Goal: Navigation & Orientation: Find specific page/section

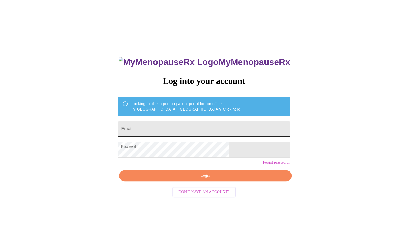
drag, startPoint x: 162, startPoint y: 128, endPoint x: 181, endPoint y: 127, distance: 19.2
click at [162, 128] on input "Email" at bounding box center [204, 128] width 172 height 15
type input "[EMAIL_ADDRESS][DOMAIN_NAME]"
click at [206, 179] on span "Login" at bounding box center [204, 175] width 159 height 7
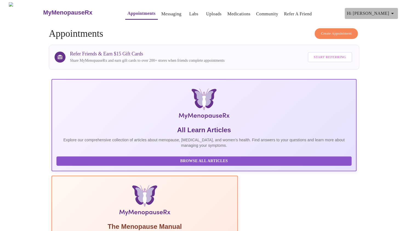
click at [394, 13] on icon "button" at bounding box center [392, 13] width 3 height 1
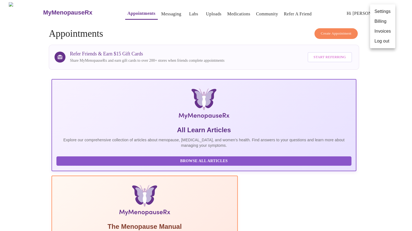
click at [250, 34] on div at bounding box center [206, 115] width 412 height 231
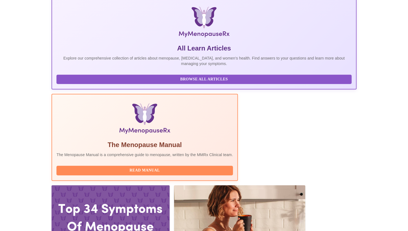
scroll to position [130, 0]
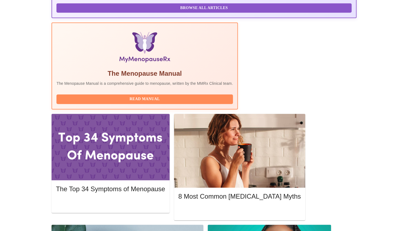
scroll to position [180, 0]
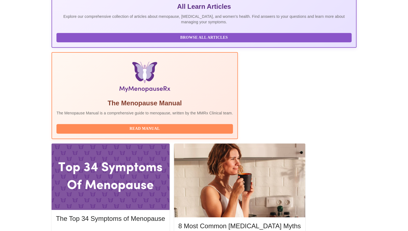
scroll to position [130, 0]
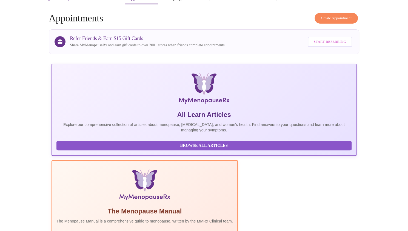
scroll to position [0, 0]
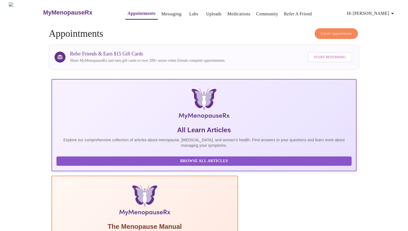
click at [165, 13] on link "Messaging" at bounding box center [171, 14] width 20 height 8
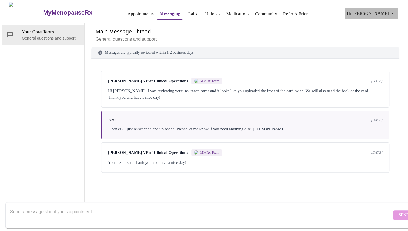
click at [393, 12] on icon "button" at bounding box center [392, 13] width 7 height 7
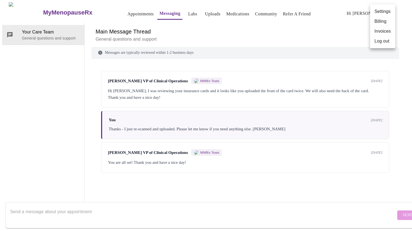
click at [336, 30] on div at bounding box center [206, 115] width 412 height 231
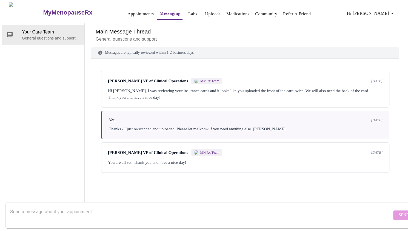
click at [188, 13] on link "Labs" at bounding box center [192, 14] width 9 height 8
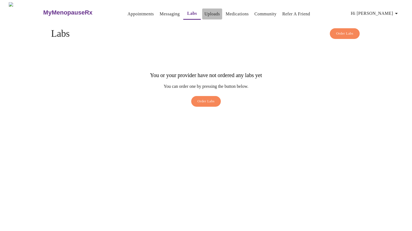
click at [204, 11] on link "Uploads" at bounding box center [212, 14] width 16 height 8
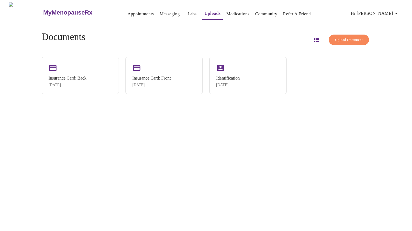
click at [232, 12] on link "Medications" at bounding box center [237, 14] width 23 height 8
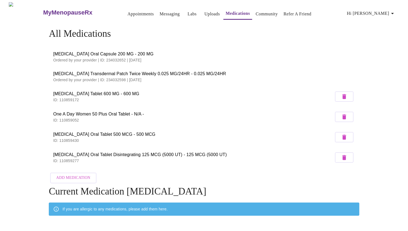
click at [135, 13] on link "Appointments" at bounding box center [140, 14] width 26 height 8
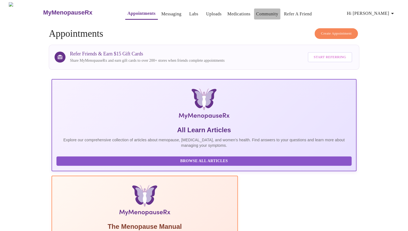
click at [268, 12] on link "Community" at bounding box center [267, 14] width 22 height 8
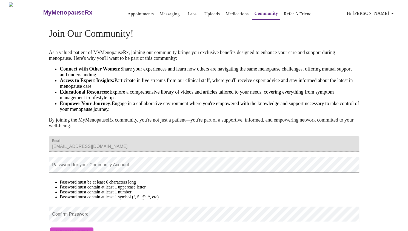
click at [187, 12] on link "Labs" at bounding box center [191, 14] width 9 height 8
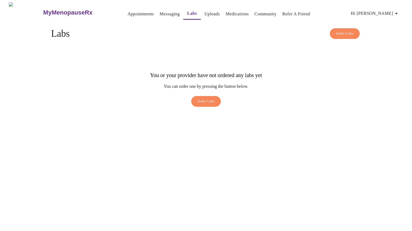
click at [161, 12] on link "Messaging" at bounding box center [170, 14] width 20 height 8
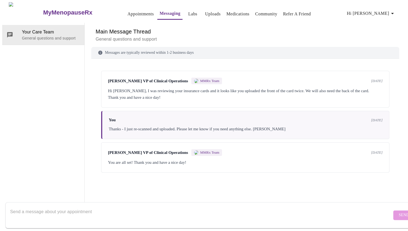
click at [73, 10] on h3 "MyMenopauseRx" at bounding box center [67, 12] width 49 height 7
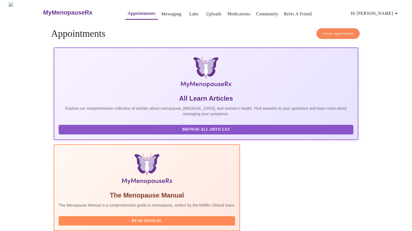
click at [398, 13] on icon "button" at bounding box center [396, 13] width 7 height 7
click at [392, 21] on li "Billing" at bounding box center [386, 21] width 25 height 10
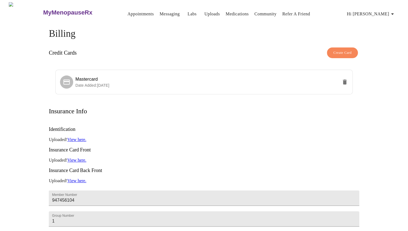
click at [393, 12] on icon "button" at bounding box center [392, 14] width 7 height 7
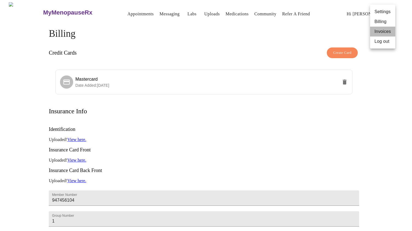
click at [379, 31] on li "Invoices" at bounding box center [382, 32] width 25 height 10
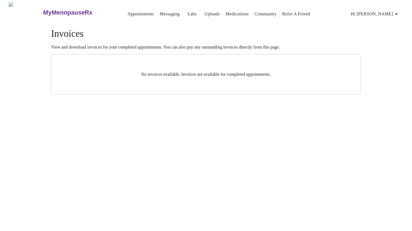
click at [226, 13] on link "Medications" at bounding box center [237, 14] width 23 height 8
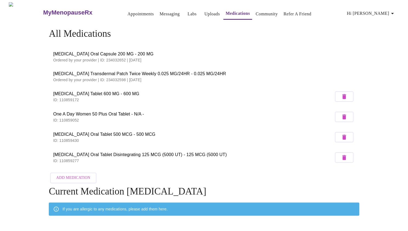
click at [207, 13] on link "Uploads" at bounding box center [212, 14] width 16 height 8
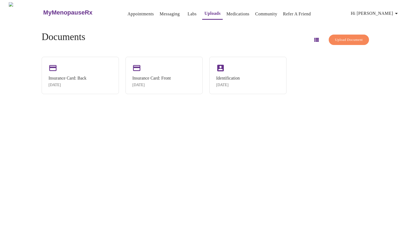
click at [266, 12] on link "Community" at bounding box center [266, 14] width 22 height 8
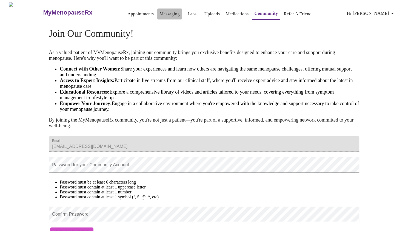
click at [162, 13] on link "Messaging" at bounding box center [169, 14] width 20 height 8
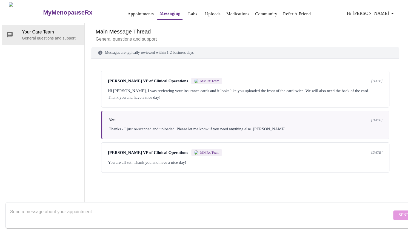
click at [65, 12] on h3 "MyMenopauseRx" at bounding box center [67, 12] width 49 height 7
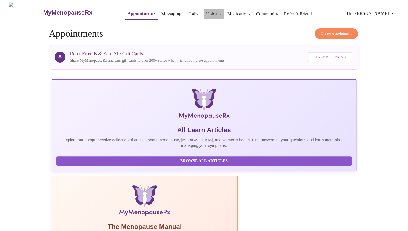
click at [206, 11] on link "Uploads" at bounding box center [214, 14] width 16 height 8
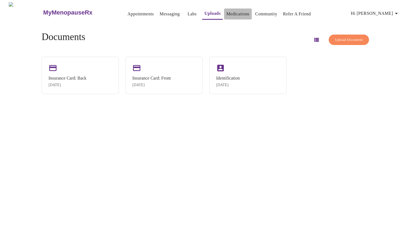
click at [237, 10] on link "Medications" at bounding box center [237, 14] width 23 height 8
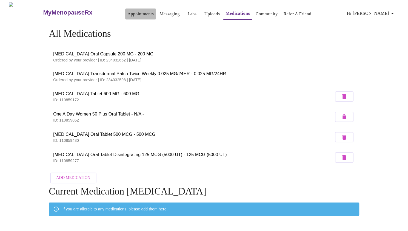
click at [127, 12] on link "Appointments" at bounding box center [140, 14] width 26 height 8
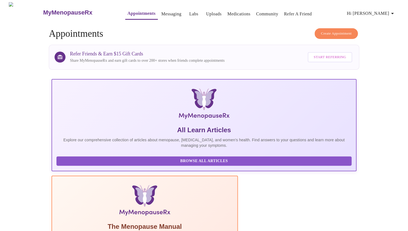
click at [387, 13] on span "Hi [PERSON_NAME]" at bounding box center [371, 14] width 49 height 8
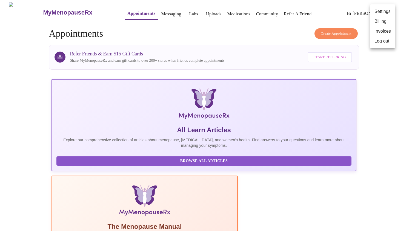
click at [335, 13] on div at bounding box center [206, 115] width 412 height 231
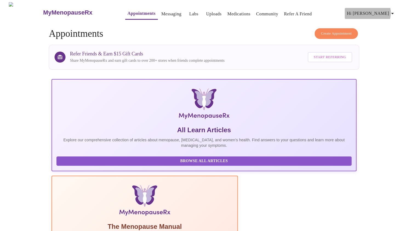
click at [388, 11] on span "Hi [PERSON_NAME]" at bounding box center [371, 14] width 49 height 8
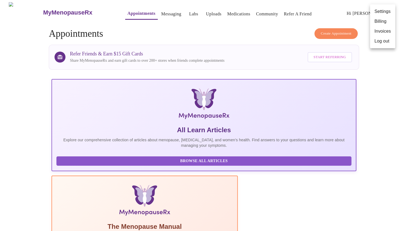
click at [32, 10] on div at bounding box center [206, 115] width 412 height 231
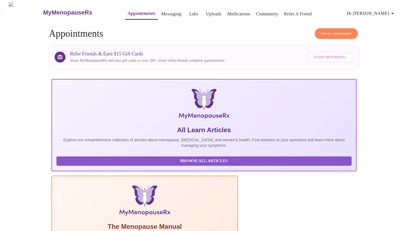
click at [65, 11] on h3 "MyMenopauseRx" at bounding box center [67, 12] width 49 height 7
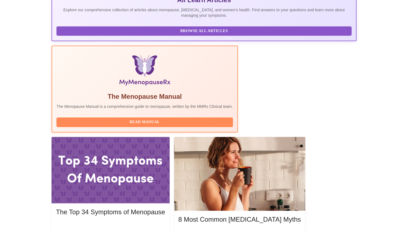
scroll to position [130, 0]
